Goal: Task Accomplishment & Management: Manage account settings

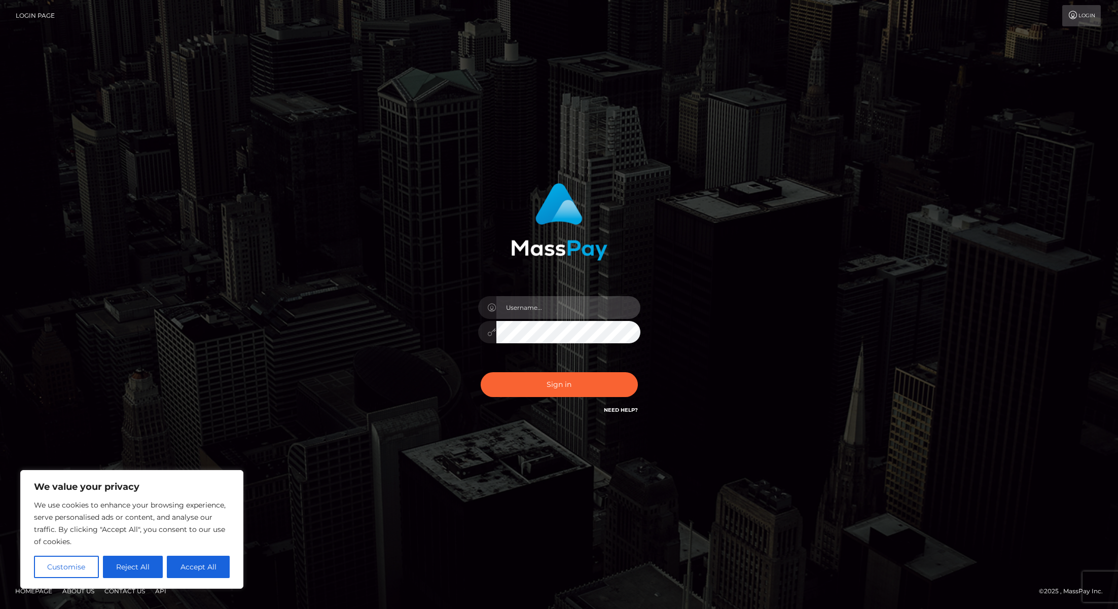
click at [537, 307] on input "text" at bounding box center [569, 307] width 144 height 23
paste input "chinmay.silversocial"
type input "chinmay.silversocial"
click at [551, 388] on button "Sign in" at bounding box center [559, 384] width 157 height 25
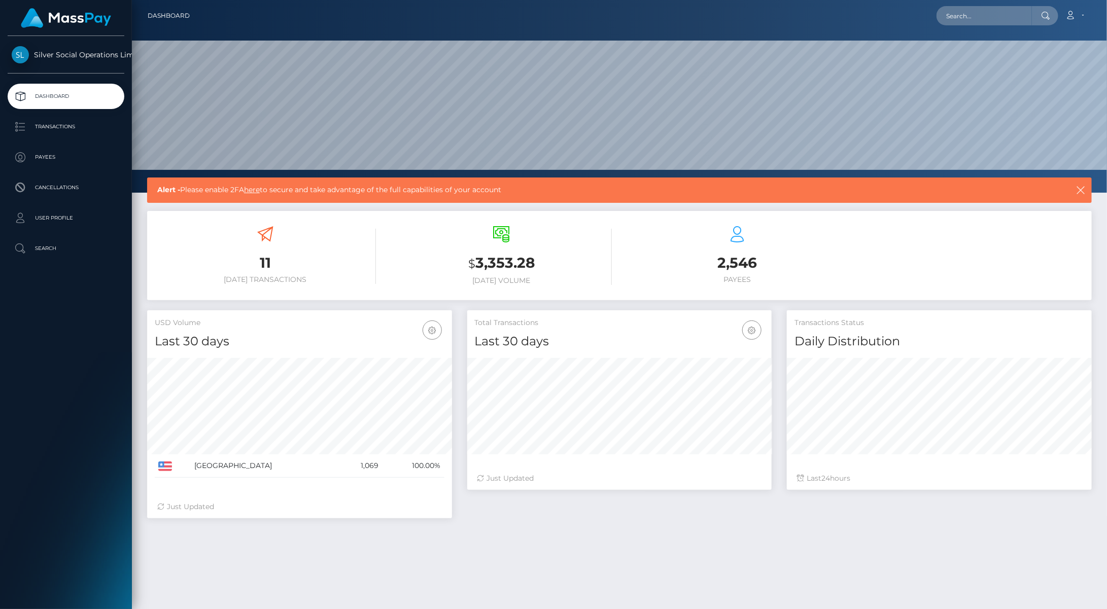
scroll to position [180, 304]
click at [61, 135] on link "Transactions" at bounding box center [66, 126] width 117 height 25
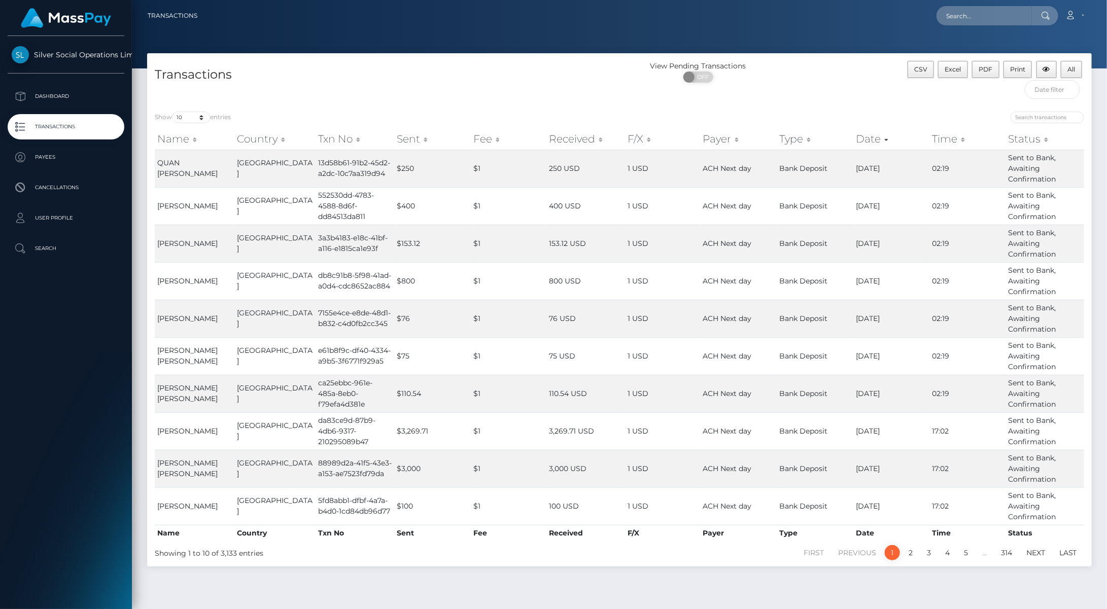
click at [100, 50] on link "Silver Social Operations Limited" at bounding box center [66, 54] width 132 height 17
